Goal: Book appointment/travel/reservation

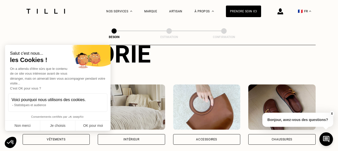
scroll to position [75, 0]
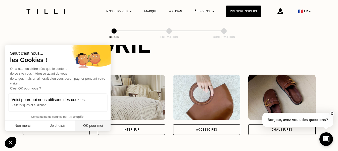
click at [88, 125] on button "OK pour moi" at bounding box center [92, 125] width 35 height 11
checkbox input "true"
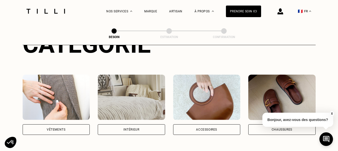
click at [55, 88] on img at bounding box center [56, 96] width 67 height 45
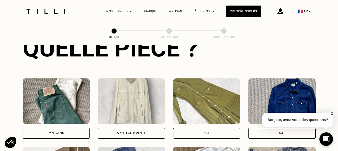
scroll to position [215, 0]
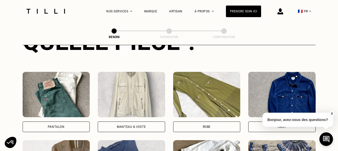
click at [207, 90] on img at bounding box center [206, 94] width 67 height 45
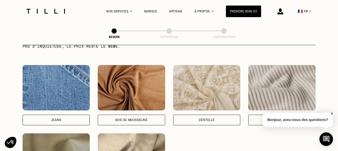
scroll to position [514, 0]
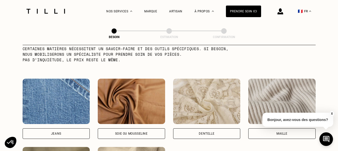
click at [137, 83] on img at bounding box center [131, 101] width 67 height 45
select select "FR"
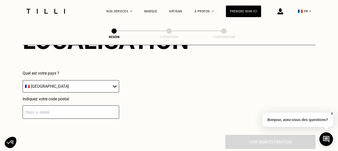
scroll to position [727, 0]
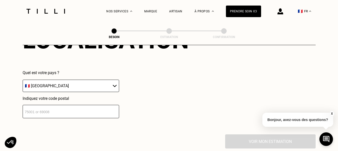
click at [84, 106] on input "number" at bounding box center [71, 111] width 97 height 13
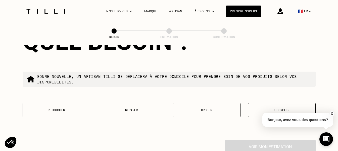
scroll to position [852, 0]
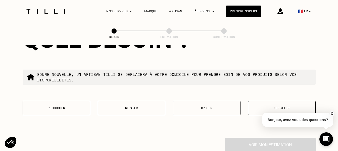
type input "75012"
click at [60, 107] on p "Retoucher" at bounding box center [56, 108] width 62 height 4
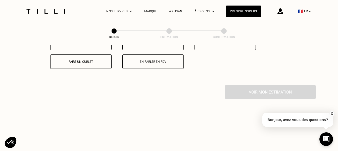
scroll to position [956, 0]
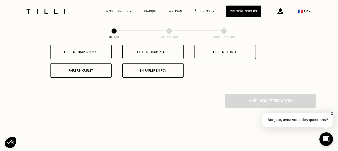
click at [142, 72] on button "En parler en RDV" at bounding box center [153, 70] width 61 height 14
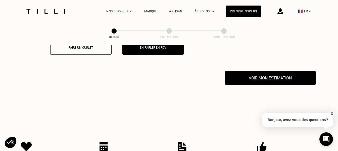
scroll to position [991, 0]
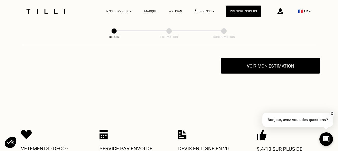
click at [263, 67] on button "Voir mon estimation" at bounding box center [271, 66] width 100 height 16
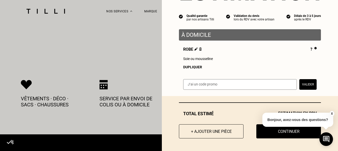
scroll to position [1041, 0]
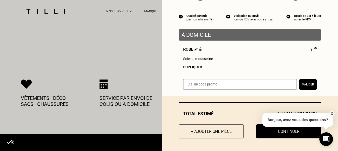
click at [332, 113] on button "X" at bounding box center [332, 114] width 5 height 6
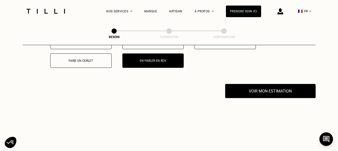
scroll to position [915, 0]
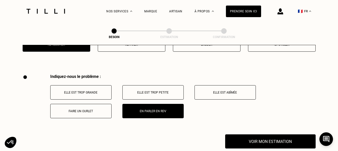
click at [86, 91] on p "Elle est trop grande" at bounding box center [81, 93] width 56 height 4
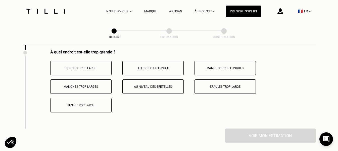
scroll to position [991, 0]
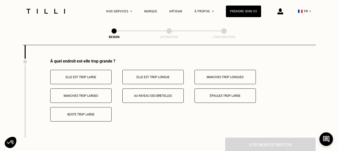
click at [153, 75] on p "Elle est trop longue" at bounding box center [153, 77] width 56 height 4
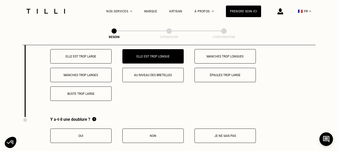
scroll to position [1041, 0]
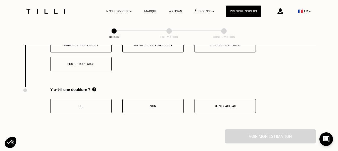
click at [99, 104] on p "Oui" at bounding box center [81, 106] width 56 height 4
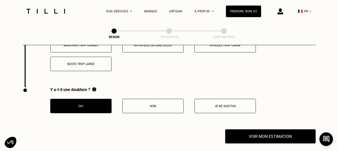
scroll to position [1066, 0]
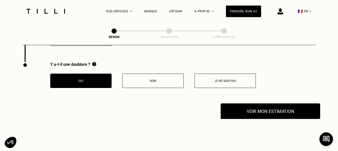
click at [255, 107] on button "Voir mon estimation" at bounding box center [271, 111] width 100 height 16
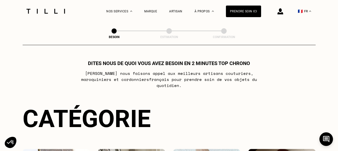
scroll to position [0, 0]
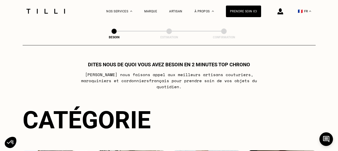
click at [25, 12] on img at bounding box center [46, 11] width 42 height 5
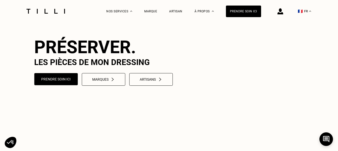
scroll to position [50, 0]
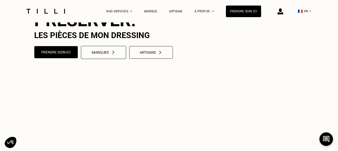
click at [111, 55] on img at bounding box center [113, 52] width 5 height 4
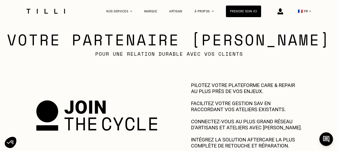
scroll to position [176, 0]
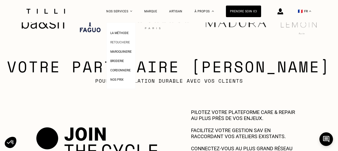
click at [130, 40] on link "Retoucherie" at bounding box center [120, 41] width 20 height 5
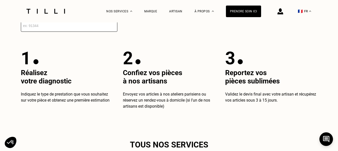
scroll to position [931, 0]
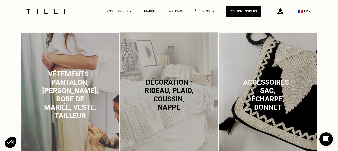
click at [72, 83] on span "Vêtements : pantalon, [PERSON_NAME], robe de mariée, veste, tailleur" at bounding box center [70, 95] width 56 height 50
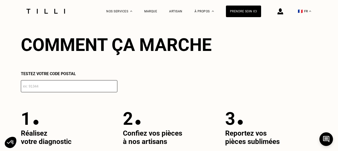
scroll to position [884, 0]
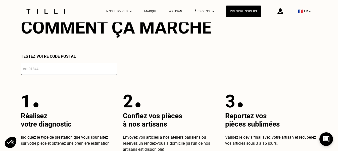
click at [72, 75] on input "number" at bounding box center [69, 69] width 97 height 12
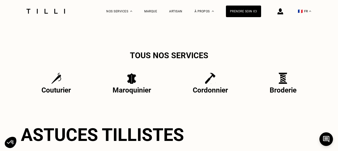
scroll to position [1136, 0]
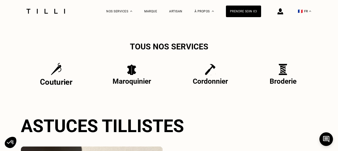
type input "75011"
click at [53, 75] on img at bounding box center [56, 68] width 11 height 13
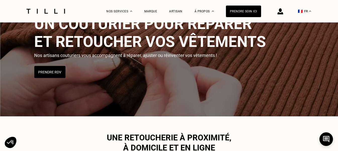
scroll to position [50, 0]
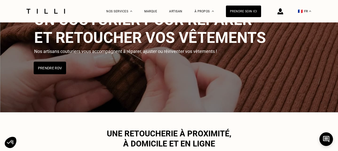
click at [52, 67] on button "Prendre RDV" at bounding box center [50, 67] width 32 height 13
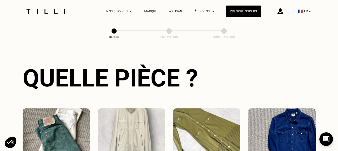
scroll to position [215, 0]
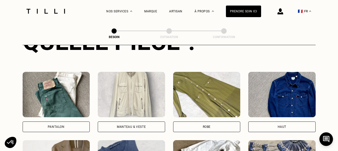
click at [197, 88] on img at bounding box center [206, 94] width 67 height 45
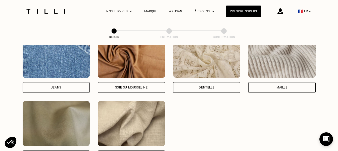
scroll to position [564, 0]
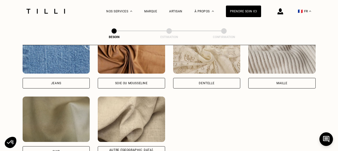
click at [131, 63] on img at bounding box center [131, 50] width 67 height 45
select select "FR"
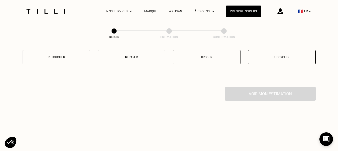
scroll to position [903, 0]
click at [76, 57] on button "Retoucher" at bounding box center [57, 57] width 68 height 14
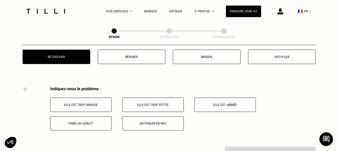
scroll to position [931, 0]
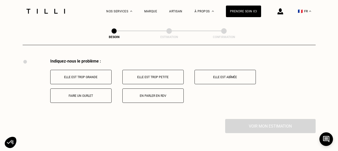
click at [86, 78] on button "Elle est trop grande" at bounding box center [80, 77] width 61 height 14
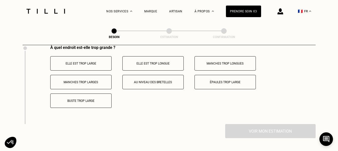
scroll to position [1016, 0]
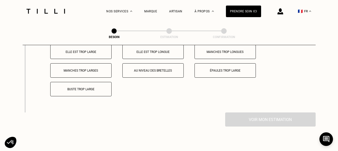
click at [155, 51] on p "Elle est trop longue" at bounding box center [153, 52] width 56 height 4
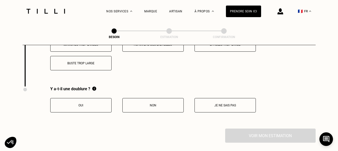
scroll to position [1066, 0]
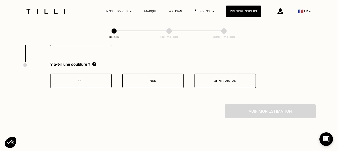
click at [76, 79] on p "Oui" at bounding box center [81, 81] width 56 height 4
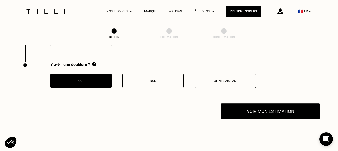
click at [274, 111] on button "Voir mon estimation" at bounding box center [271, 111] width 100 height 16
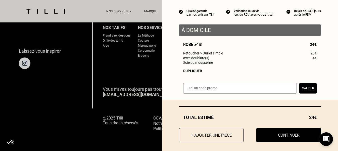
scroll to position [49, 0]
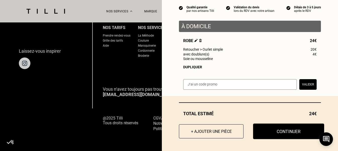
click at [285, 135] on button "Continuer" at bounding box center [288, 131] width 71 height 16
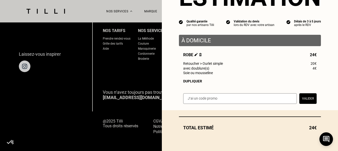
scroll to position [35, 0]
select select "FR"
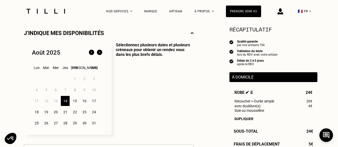
scroll to position [126, 0]
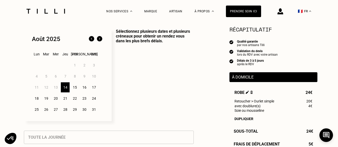
click at [35, 101] on div "18" at bounding box center [36, 98] width 9 height 10
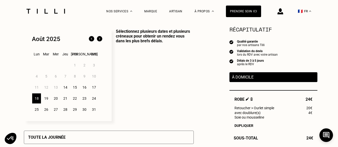
click at [67, 90] on div "14" at bounding box center [65, 87] width 9 height 10
click at [73, 89] on div "15" at bounding box center [74, 87] width 9 height 10
click at [84, 89] on div "16" at bounding box center [84, 87] width 9 height 10
click at [94, 89] on div "17" at bounding box center [94, 87] width 9 height 10
click at [37, 101] on div "18" at bounding box center [36, 98] width 9 height 10
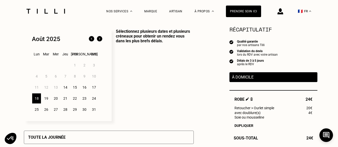
click at [48, 100] on div "19" at bounding box center [46, 98] width 9 height 10
click at [54, 100] on div "20" at bounding box center [55, 98] width 9 height 10
click at [65, 100] on div "21" at bounding box center [65, 98] width 9 height 10
click at [74, 100] on div "22" at bounding box center [74, 98] width 9 height 10
click at [85, 100] on div "23" at bounding box center [84, 98] width 9 height 10
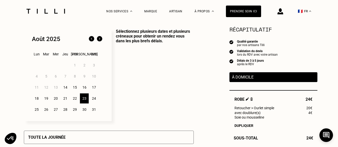
click at [94, 100] on div "24" at bounding box center [94, 98] width 9 height 10
click at [36, 111] on div "25" at bounding box center [36, 109] width 9 height 10
click at [47, 111] on div "26" at bounding box center [46, 109] width 9 height 10
click at [55, 111] on div "27" at bounding box center [55, 109] width 9 height 10
click at [65, 111] on div "28" at bounding box center [65, 109] width 9 height 10
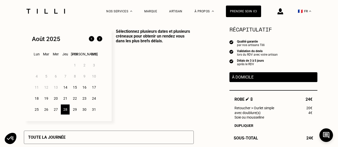
click at [77, 111] on div "29" at bounding box center [74, 109] width 9 height 10
click at [85, 111] on div "30" at bounding box center [84, 109] width 9 height 10
click at [95, 111] on div "31" at bounding box center [94, 109] width 9 height 10
click at [101, 42] on img at bounding box center [100, 39] width 8 height 8
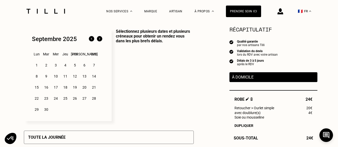
click at [90, 41] on img at bounding box center [92, 39] width 8 height 8
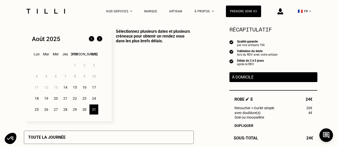
click at [66, 88] on div "14" at bounding box center [65, 87] width 9 height 10
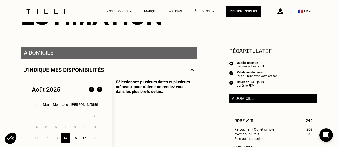
scroll to position [75, 0]
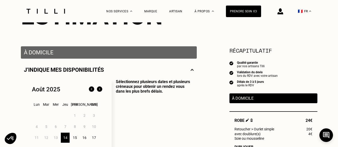
click at [117, 52] on p "À domicile" at bounding box center [109, 52] width 170 height 6
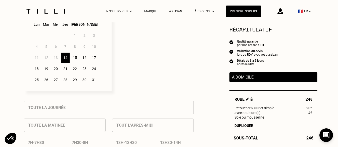
scroll to position [151, 0]
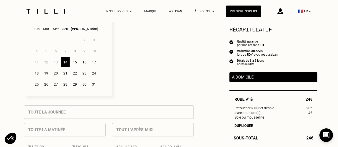
click at [75, 63] on div "15" at bounding box center [74, 62] width 9 height 10
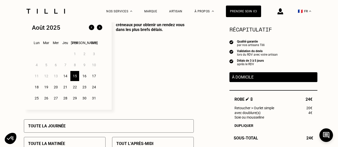
scroll to position [126, 0]
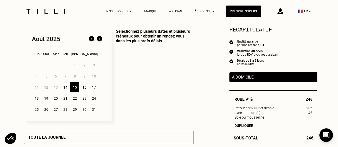
click at [65, 89] on div "14" at bounding box center [65, 87] width 9 height 10
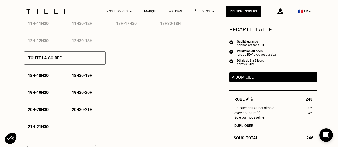
scroll to position [352, 0]
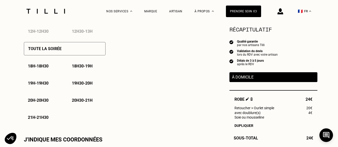
click at [76, 53] on div "Toute la soirée" at bounding box center [65, 48] width 82 height 13
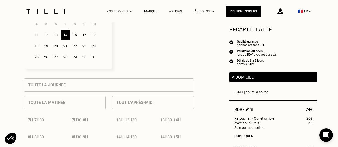
scroll to position [176, 0]
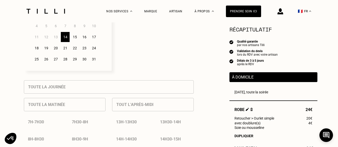
click at [37, 51] on div "18" at bounding box center [36, 48] width 9 height 10
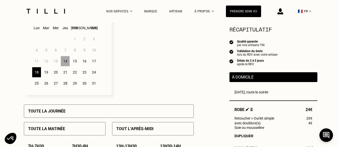
scroll to position [151, 0]
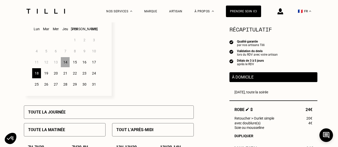
click at [47, 76] on div "19" at bounding box center [46, 73] width 9 height 10
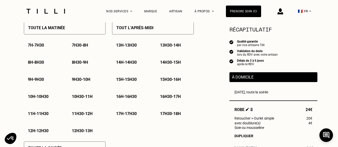
scroll to position [226, 0]
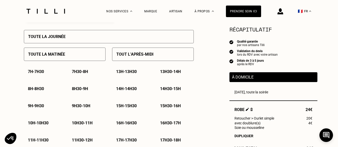
click at [128, 57] on p "Tout l’après-midi" at bounding box center [134, 54] width 37 height 5
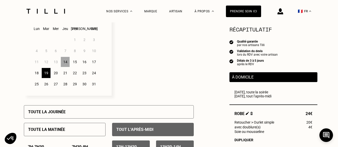
scroll to position [151, 0]
click at [56, 75] on div "20" at bounding box center [55, 73] width 9 height 10
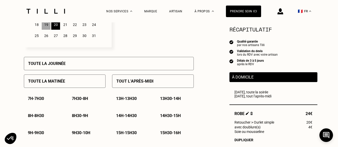
scroll to position [201, 0]
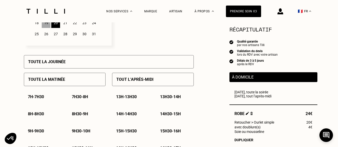
click at [125, 81] on p "Tout l’après-midi" at bounding box center [134, 79] width 37 height 5
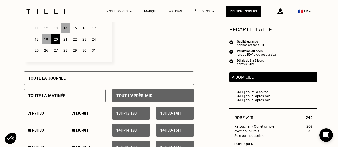
scroll to position [176, 0]
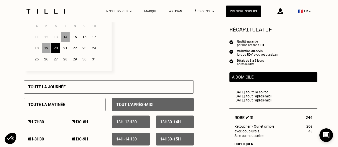
click at [65, 52] on div "21" at bounding box center [65, 48] width 9 height 10
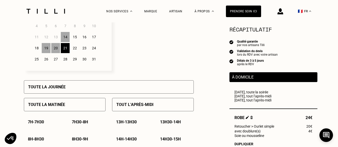
click at [142, 103] on div "Tout l’après-midi" at bounding box center [153, 104] width 82 height 13
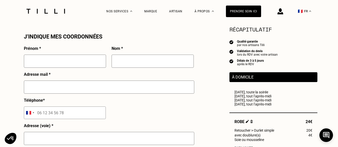
scroll to position [453, 0]
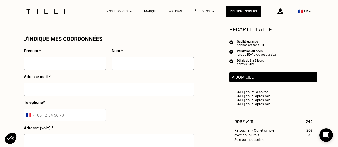
click at [68, 67] on input "text" at bounding box center [65, 63] width 82 height 13
type input "[PERSON_NAME]"
type input "Petithomme"
type input "[EMAIL_ADDRESS][DOMAIN_NAME]"
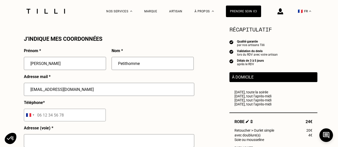
type input "[STREET_ADDRESS]"
type input "[GEOGRAPHIC_DATA]"
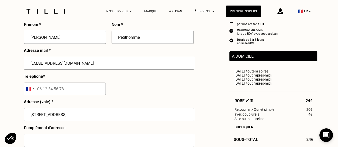
scroll to position [478, 0]
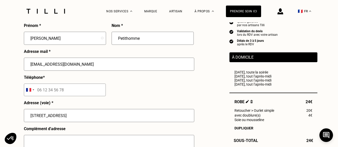
drag, startPoint x: 99, startPoint y: 67, endPoint x: 28, endPoint y: 68, distance: 71.0
click at [28, 68] on input "[EMAIL_ADDRESS][DOMAIN_NAME]" at bounding box center [109, 64] width 171 height 13
type input "[PERSON_NAME][EMAIL_ADDRESS][DOMAIN_NAME]"
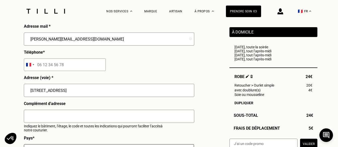
click at [63, 66] on input "tel" at bounding box center [65, 64] width 82 height 13
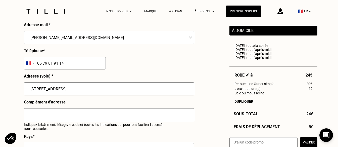
scroll to position [528, 0]
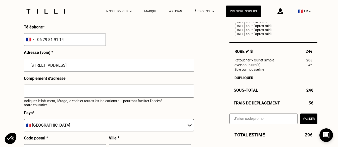
type input "06 79 81 91 14"
drag, startPoint x: 67, startPoint y: 64, endPoint x: 28, endPoint y: 66, distance: 39.3
click at [28, 66] on input "[STREET_ADDRESS]" at bounding box center [109, 65] width 171 height 13
drag, startPoint x: 95, startPoint y: 67, endPoint x: 112, endPoint y: 67, distance: 17.1
click at [112, 67] on input "[STREET_ADDRESS][PERSON_NAME]" at bounding box center [109, 65] width 171 height 13
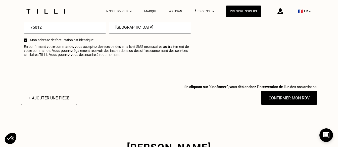
scroll to position [654, 0]
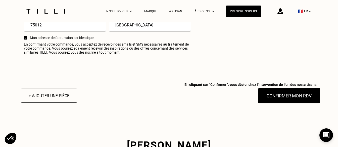
type input "[STREET_ADDRESS] [PERSON_NAME]"
click at [288, 98] on button "Confirmer mon RDV" at bounding box center [289, 96] width 62 height 16
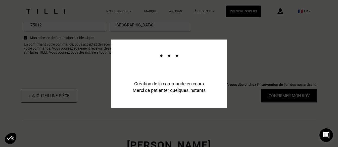
scroll to position [667, 0]
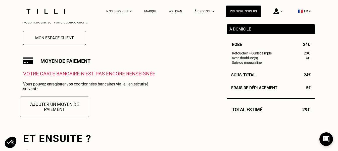
scroll to position [176, 0]
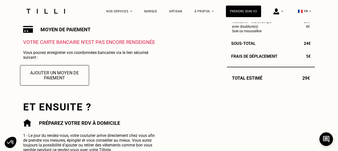
click at [69, 71] on button "Ajouter un moyen de paiement" at bounding box center [54, 75] width 69 height 20
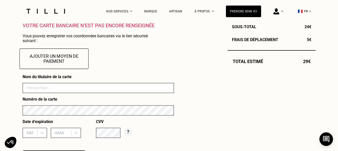
scroll to position [226, 0]
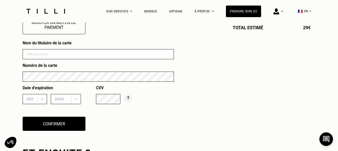
click at [65, 56] on input at bounding box center [98, 54] width 151 height 10
